Goal: Obtain resource: Download file/media

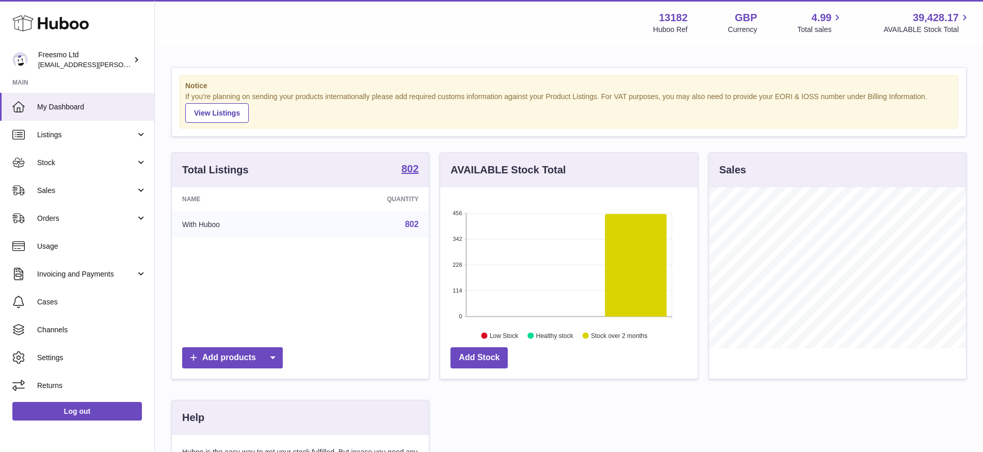
scroll to position [161, 260]
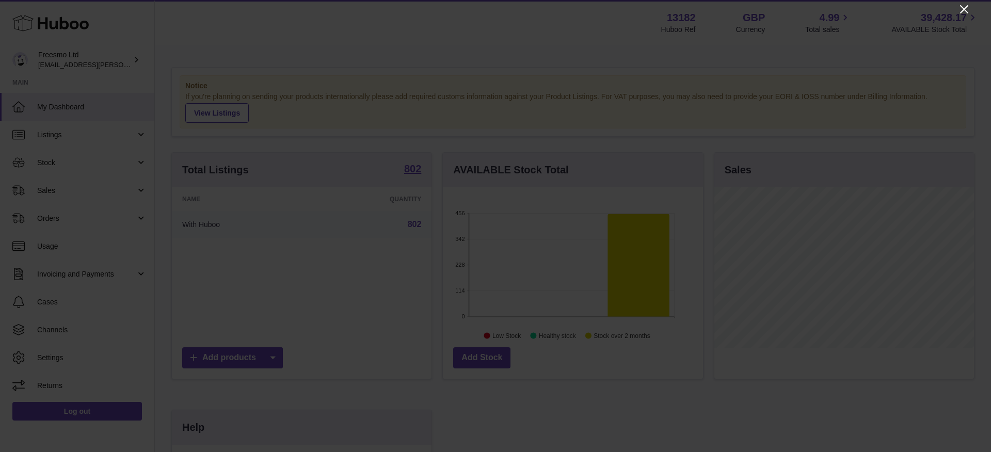
click at [965, 8] on icon "Close" at bounding box center [964, 9] width 12 height 12
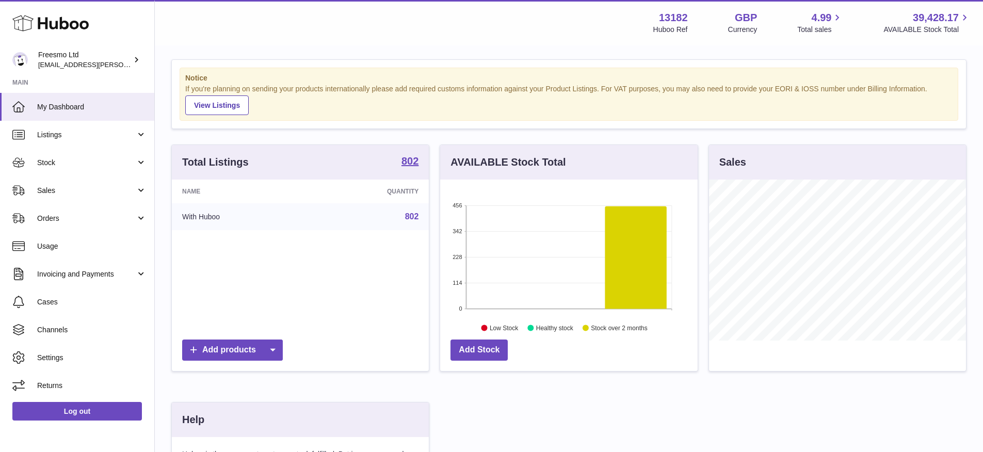
scroll to position [0, 0]
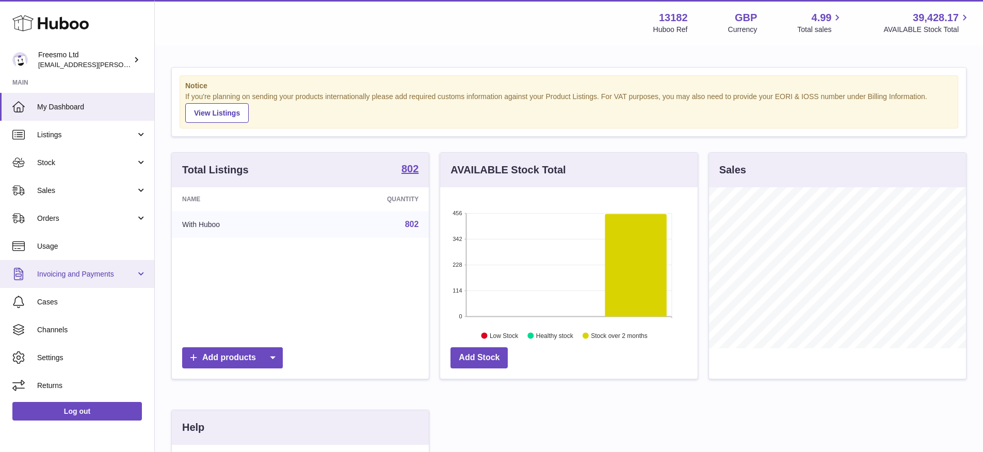
click at [128, 278] on span "Invoicing and Payments" at bounding box center [86, 274] width 99 height 10
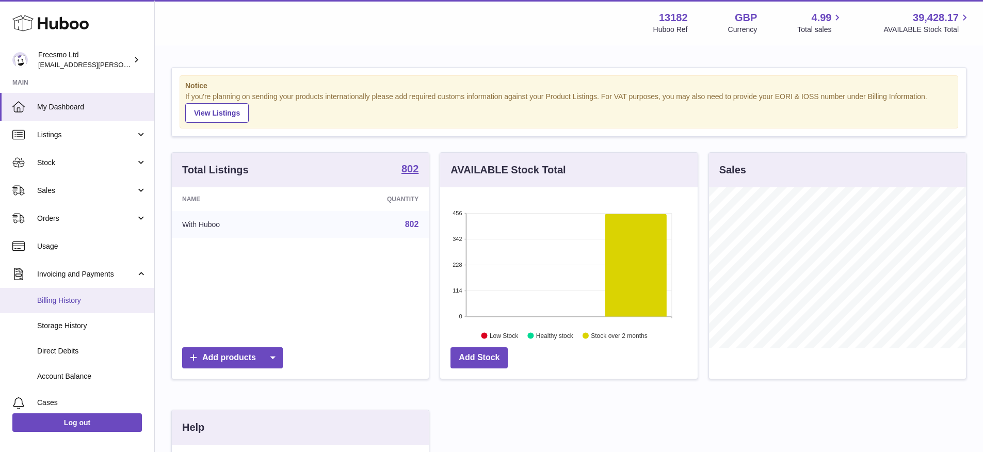
click at [68, 300] on span "Billing History" at bounding box center [91, 301] width 109 height 10
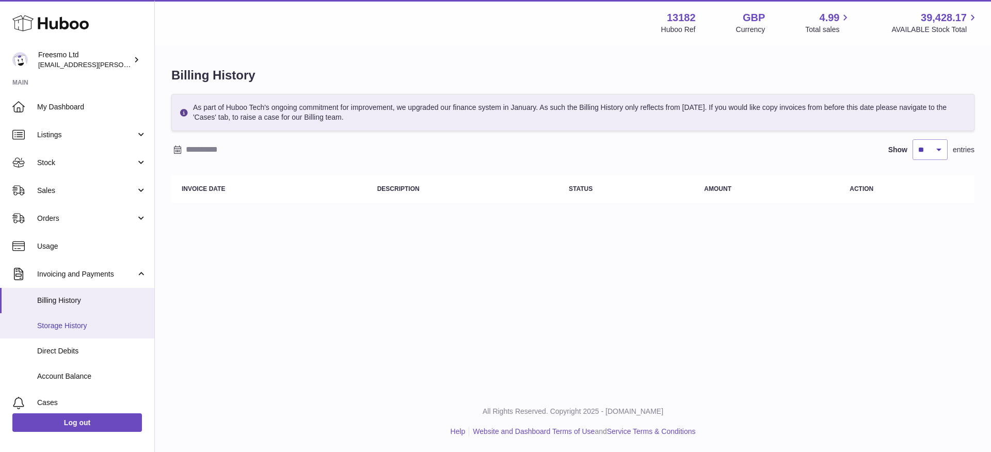
click at [64, 325] on span "Storage History" at bounding box center [91, 326] width 109 height 10
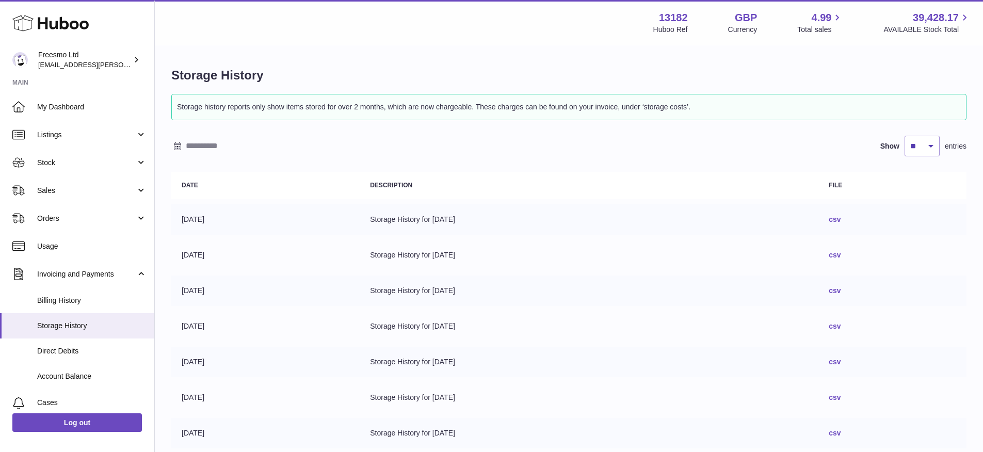
click at [840, 220] on link "csv" at bounding box center [835, 219] width 12 height 8
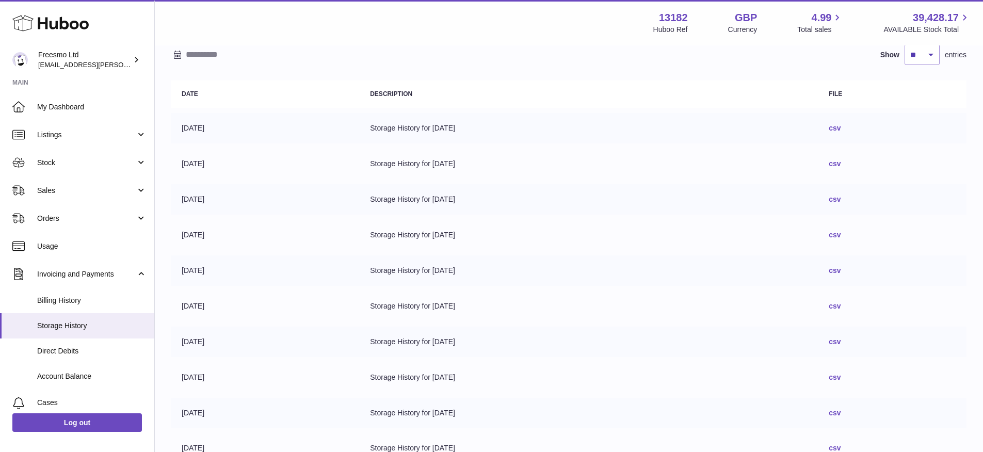
scroll to position [91, 0]
click at [59, 160] on span "Stock" at bounding box center [86, 163] width 99 height 10
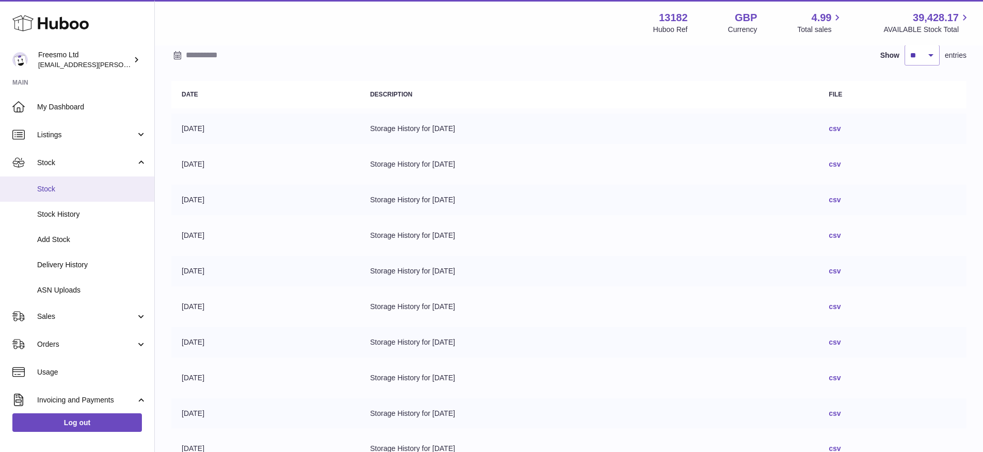
click at [61, 188] on span "Stock" at bounding box center [91, 189] width 109 height 10
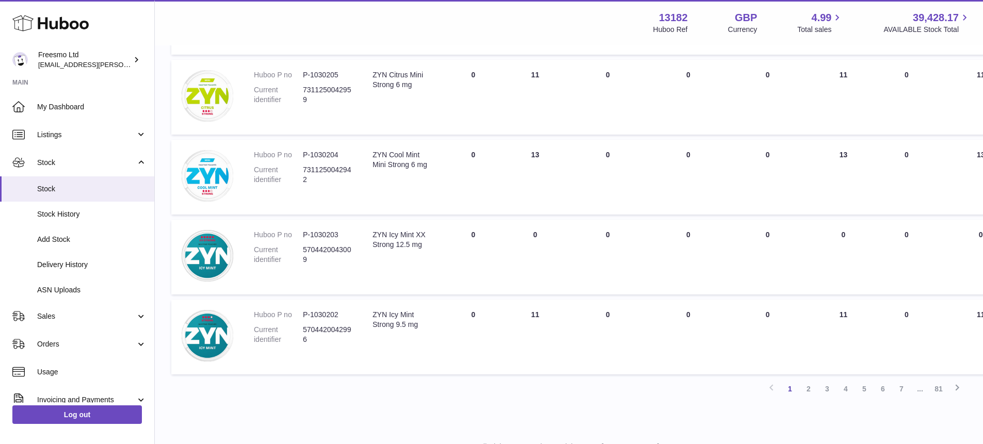
scroll to position [727, 0]
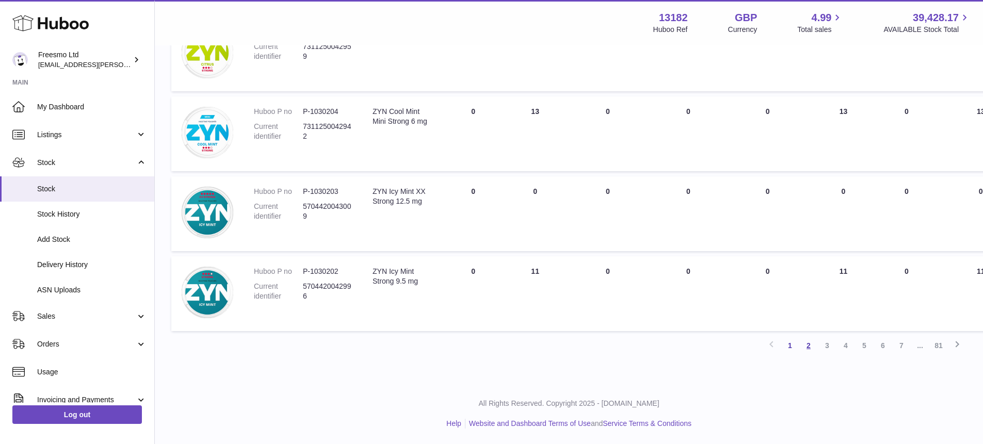
click at [808, 350] on link "2" at bounding box center [808, 345] width 19 height 19
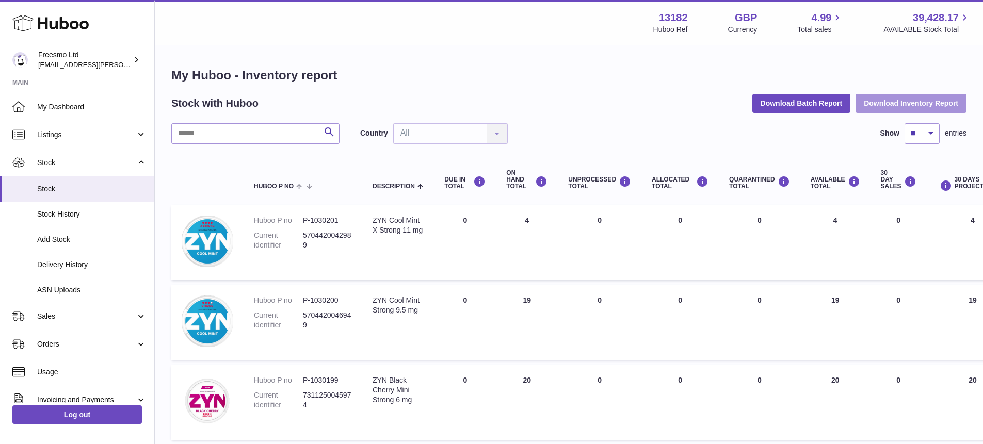
click at [889, 107] on button "Download Inventory Report" at bounding box center [910, 103] width 111 height 19
